Goal: Download file/media

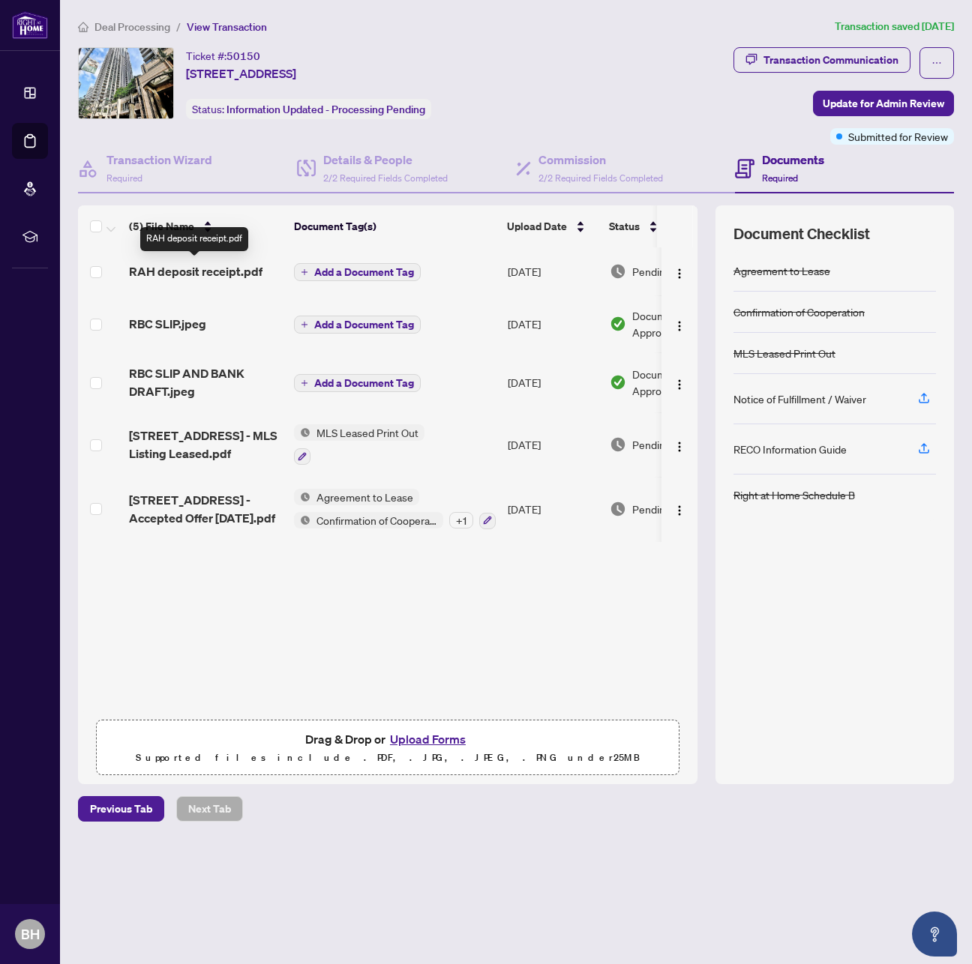
click at [208, 266] on span "RAH deposit receipt.pdf" at bounding box center [195, 271] width 133 height 18
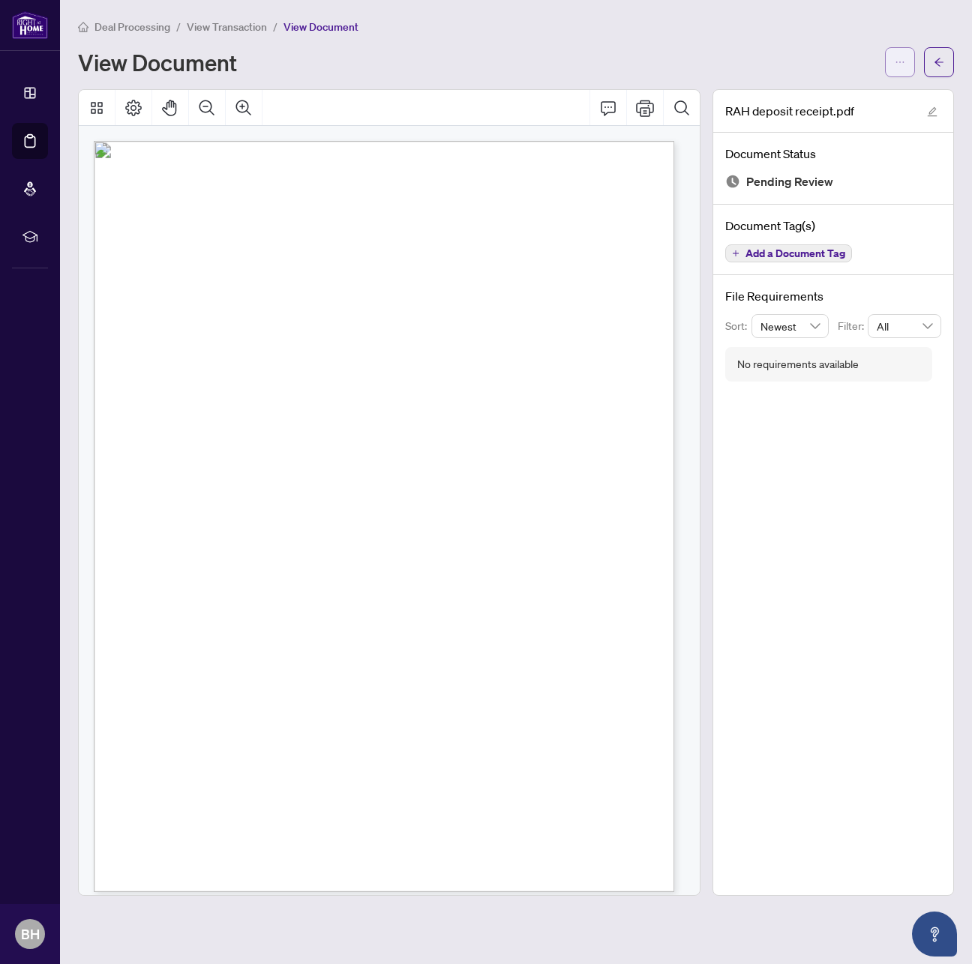
click at [892, 64] on button "button" at bounding box center [900, 62] width 30 height 30
click at [832, 91] on span "Download" at bounding box center [846, 94] width 114 height 16
click at [935, 55] on span "button" at bounding box center [939, 62] width 10 height 24
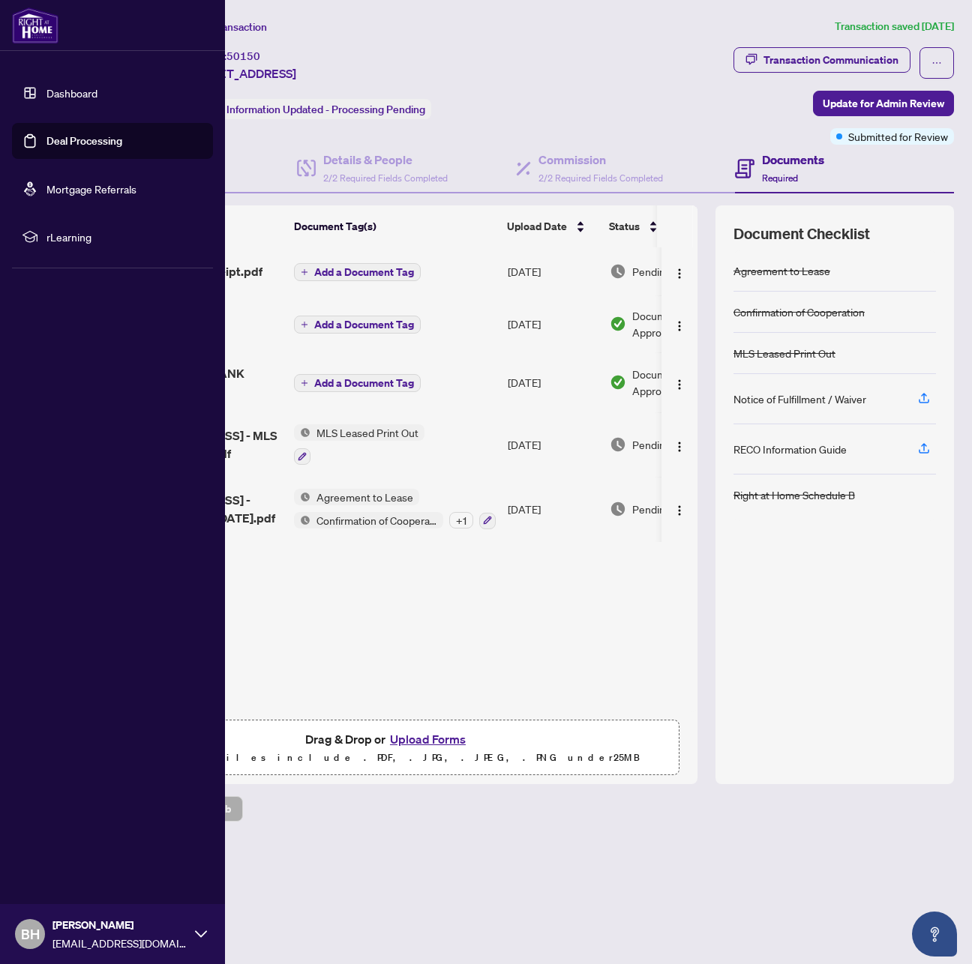
click at [46, 134] on link "Deal Processing" at bounding box center [84, 140] width 76 height 13
